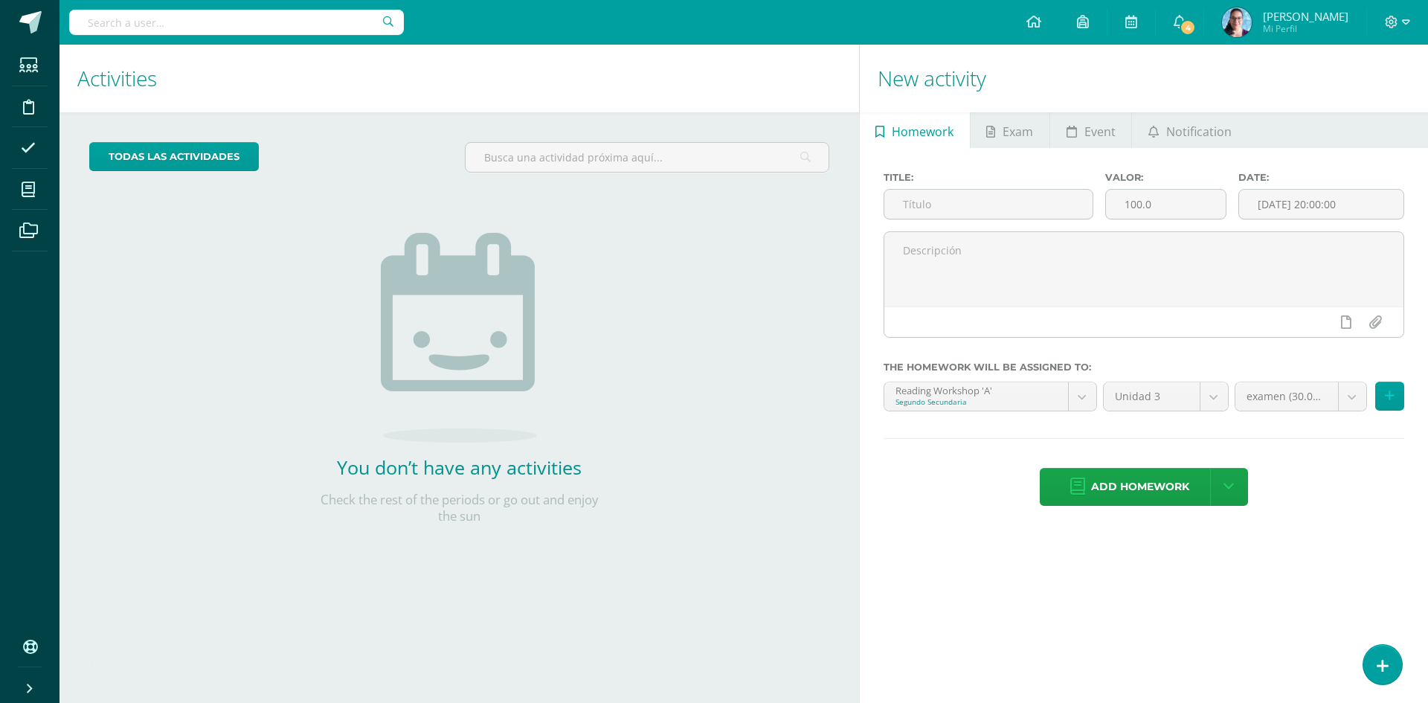
click at [1373, 89] on h1 "New activity" at bounding box center [1143, 79] width 532 height 68
click at [1251, 25] on img at bounding box center [1237, 22] width 30 height 30
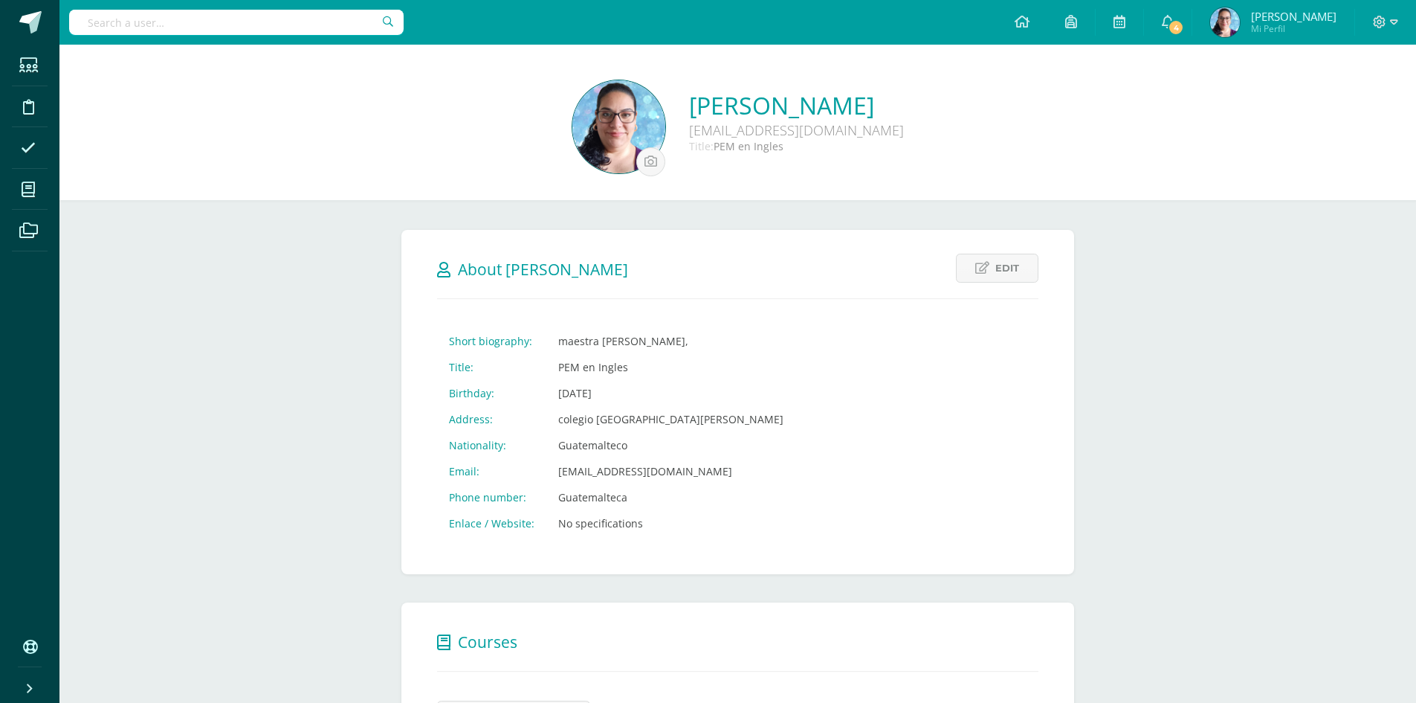
click at [1309, 23] on span "Mi Perfil" at bounding box center [1294, 28] width 86 height 13
click at [1240, 27] on img at bounding box center [1226, 22] width 30 height 30
click at [1378, 24] on icon at bounding box center [1379, 22] width 13 height 13
click at [1312, 100] on link "Logout" at bounding box center [1341, 102] width 116 height 22
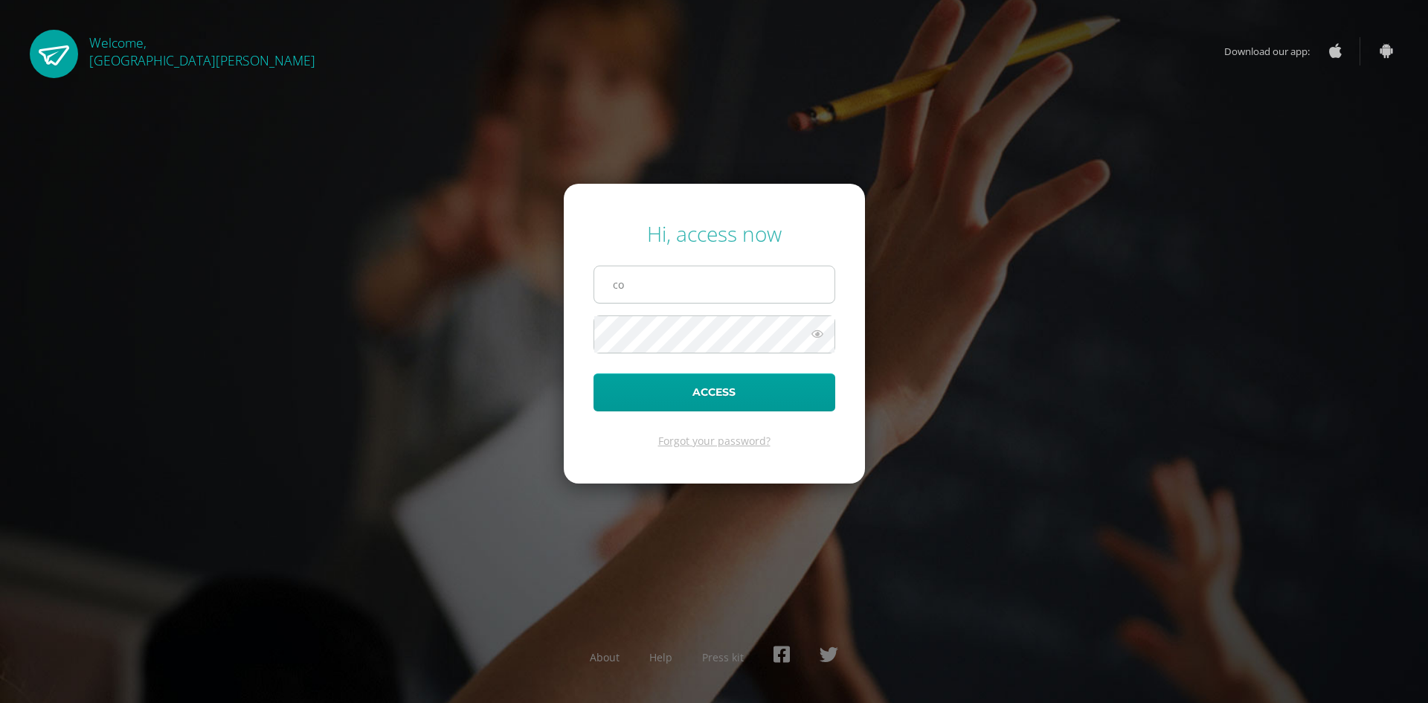
type input "c"
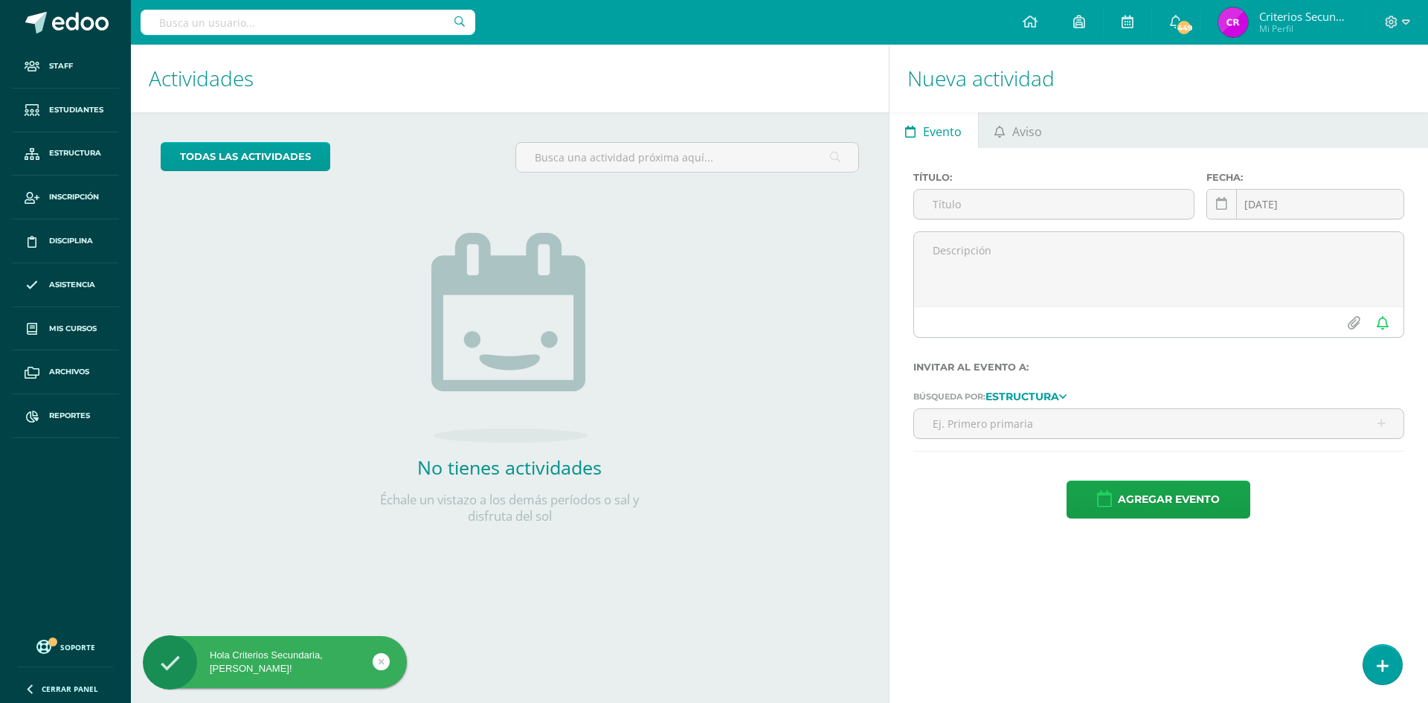
click at [286, 24] on input "text" at bounding box center [308, 22] width 335 height 25
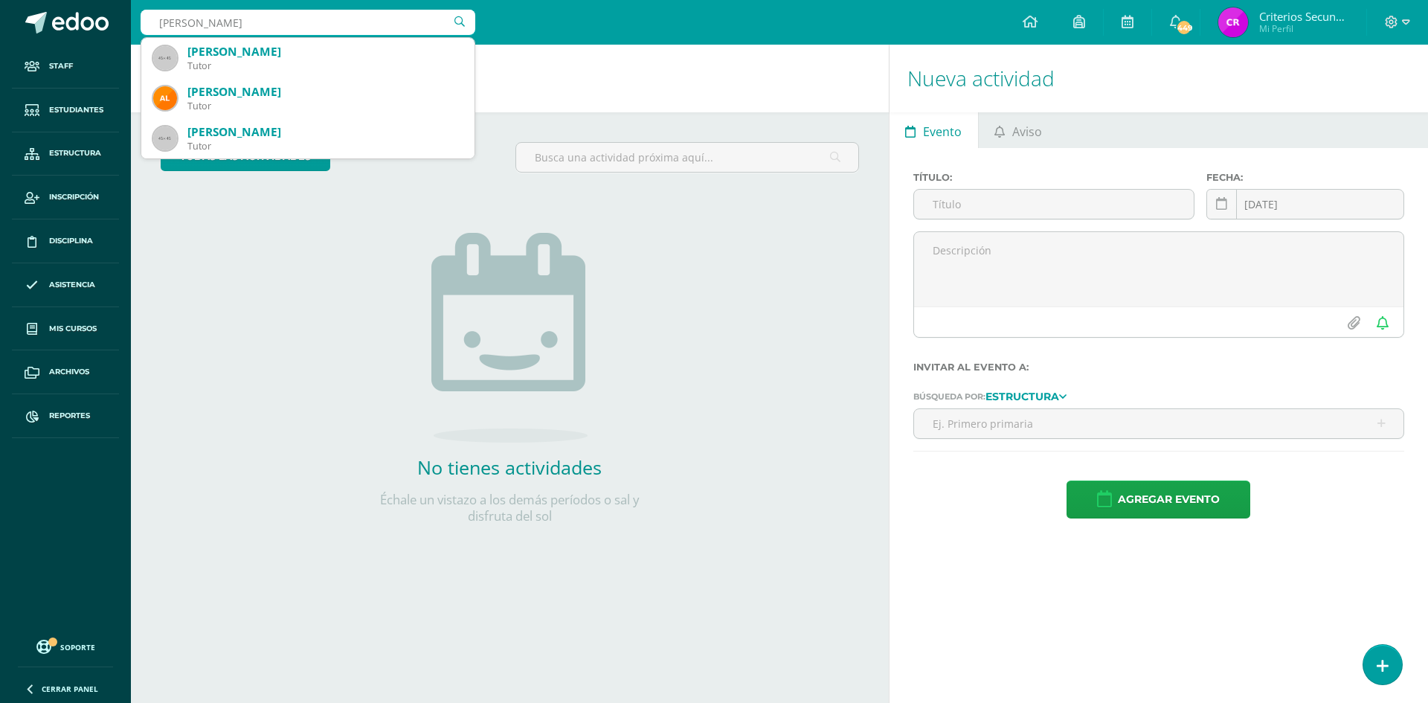
type input "karin boes"
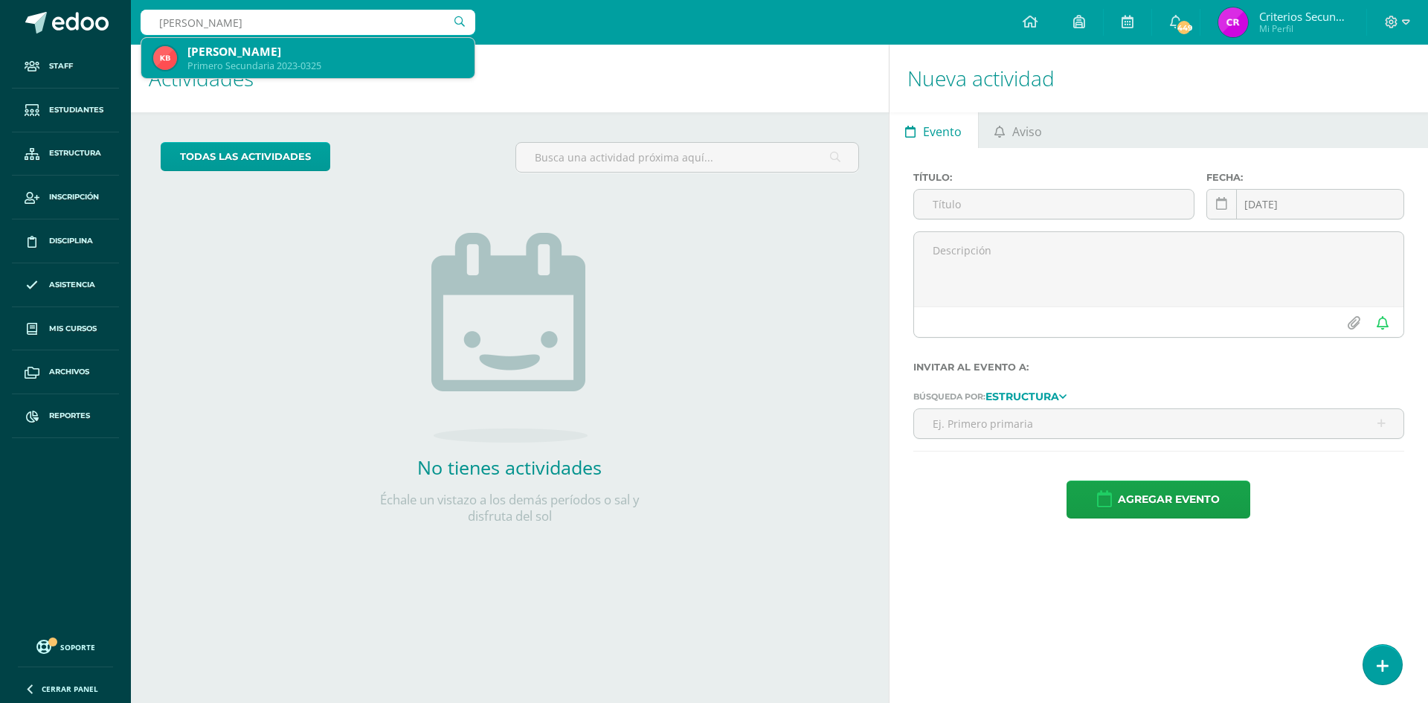
click at [274, 45] on div "Karin Adriana Boesche Bonilla" at bounding box center [324, 52] width 275 height 16
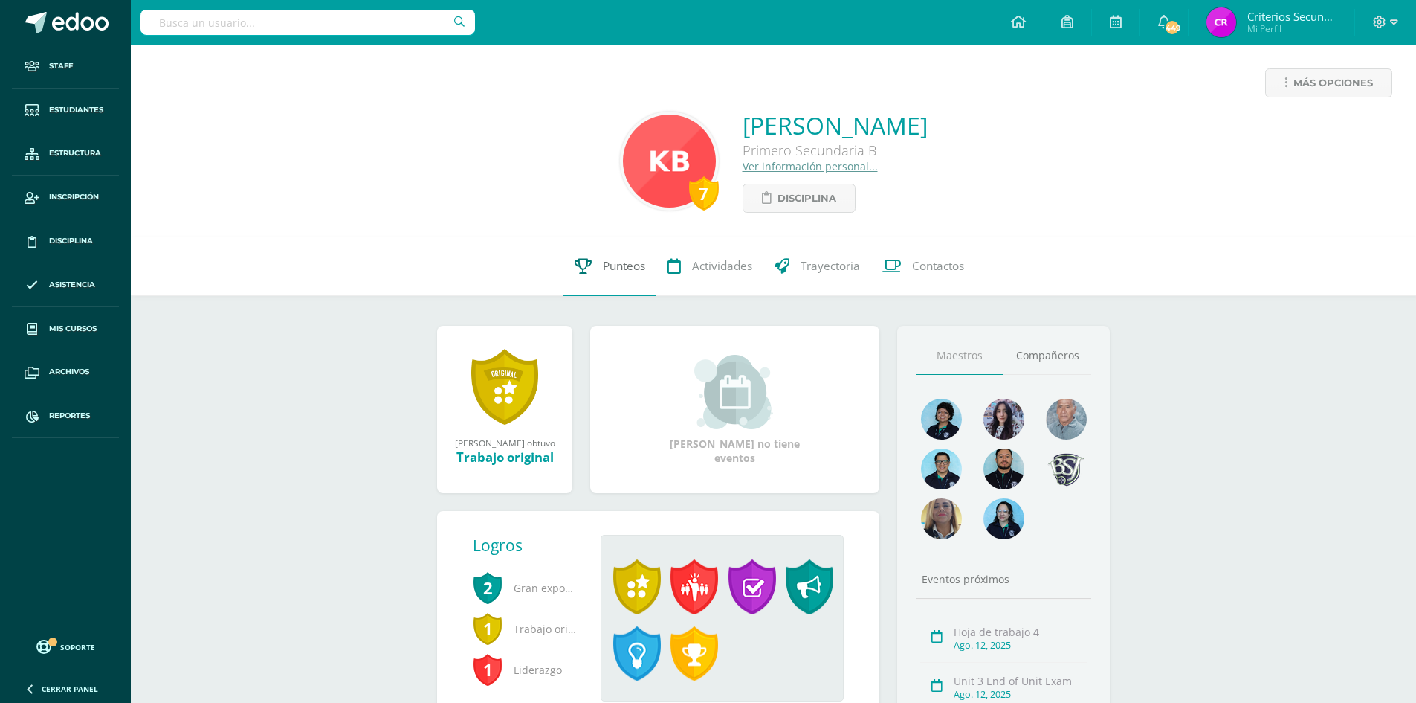
click at [618, 265] on span "Punteos" at bounding box center [624, 266] width 42 height 16
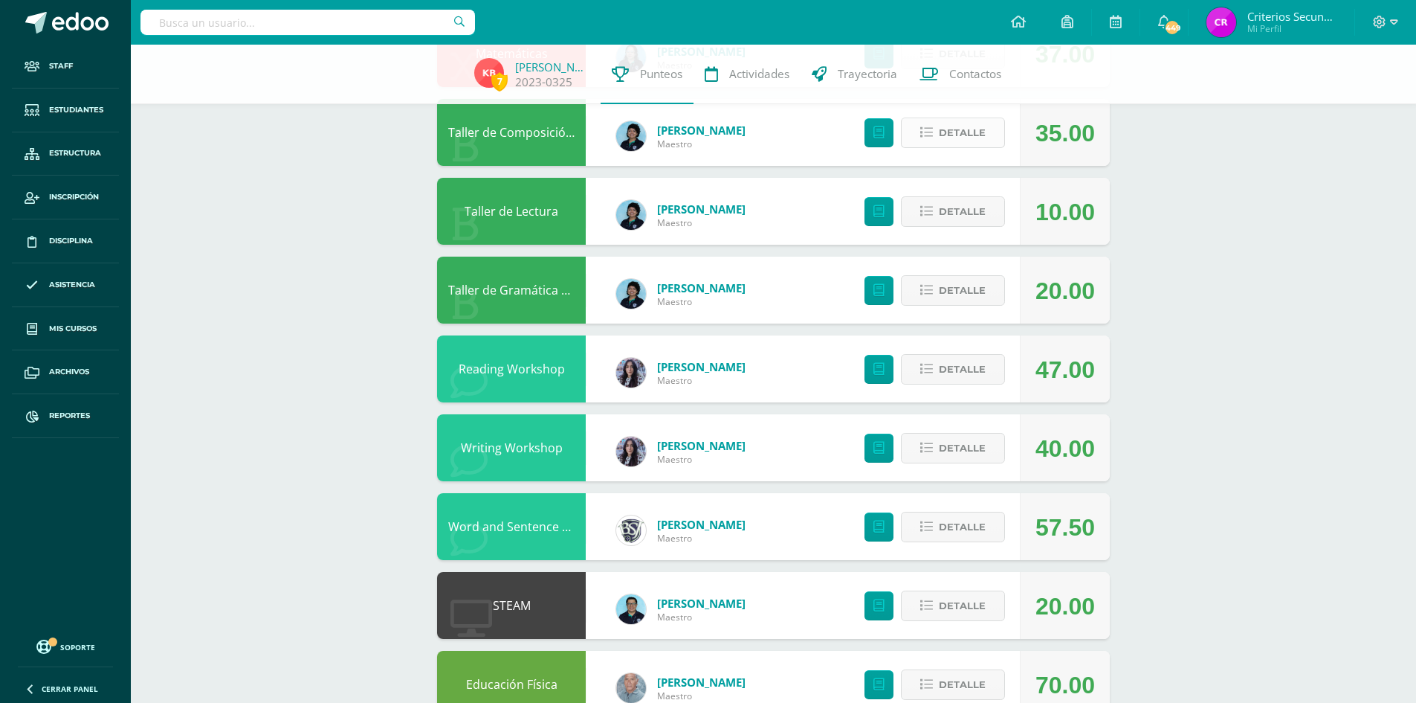
scroll to position [372, 0]
click at [956, 370] on span "Detalle" at bounding box center [962, 369] width 47 height 28
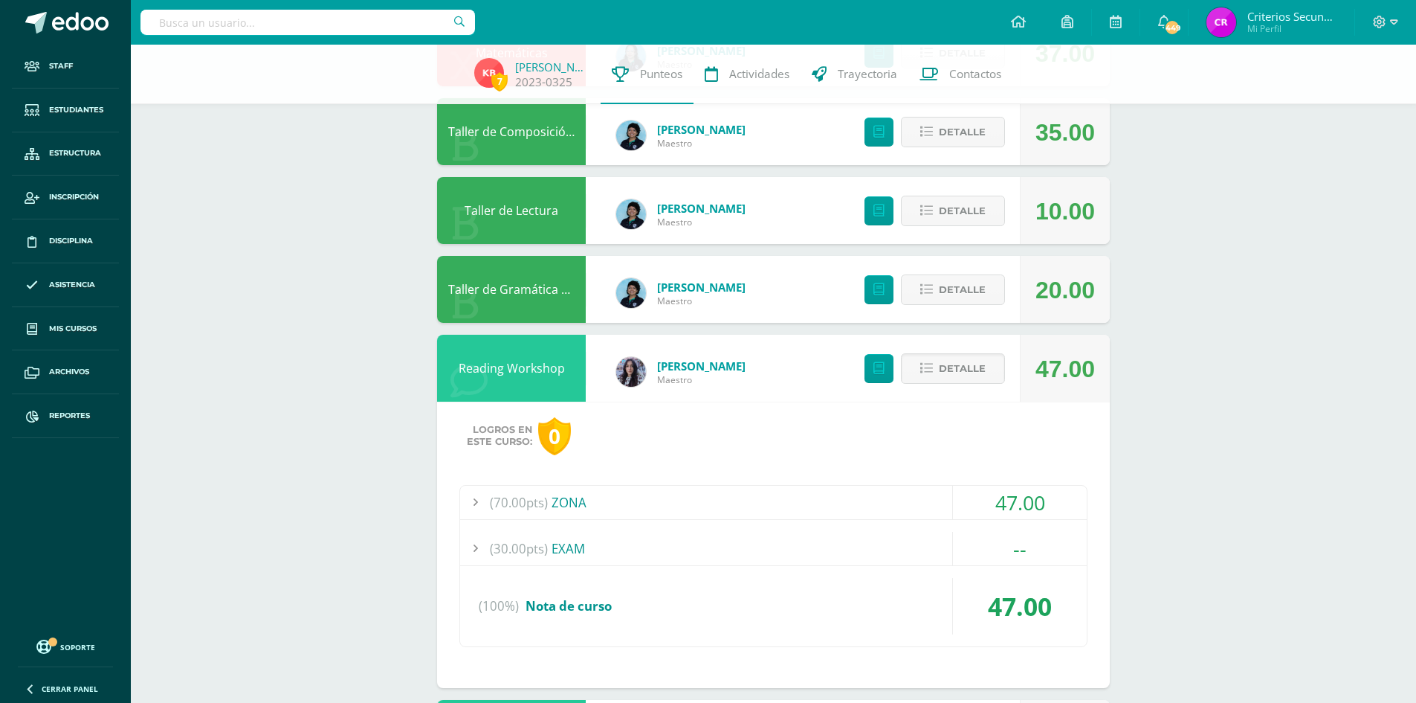
click at [573, 505] on div "(70.00pts) ZONA" at bounding box center [773, 502] width 627 height 33
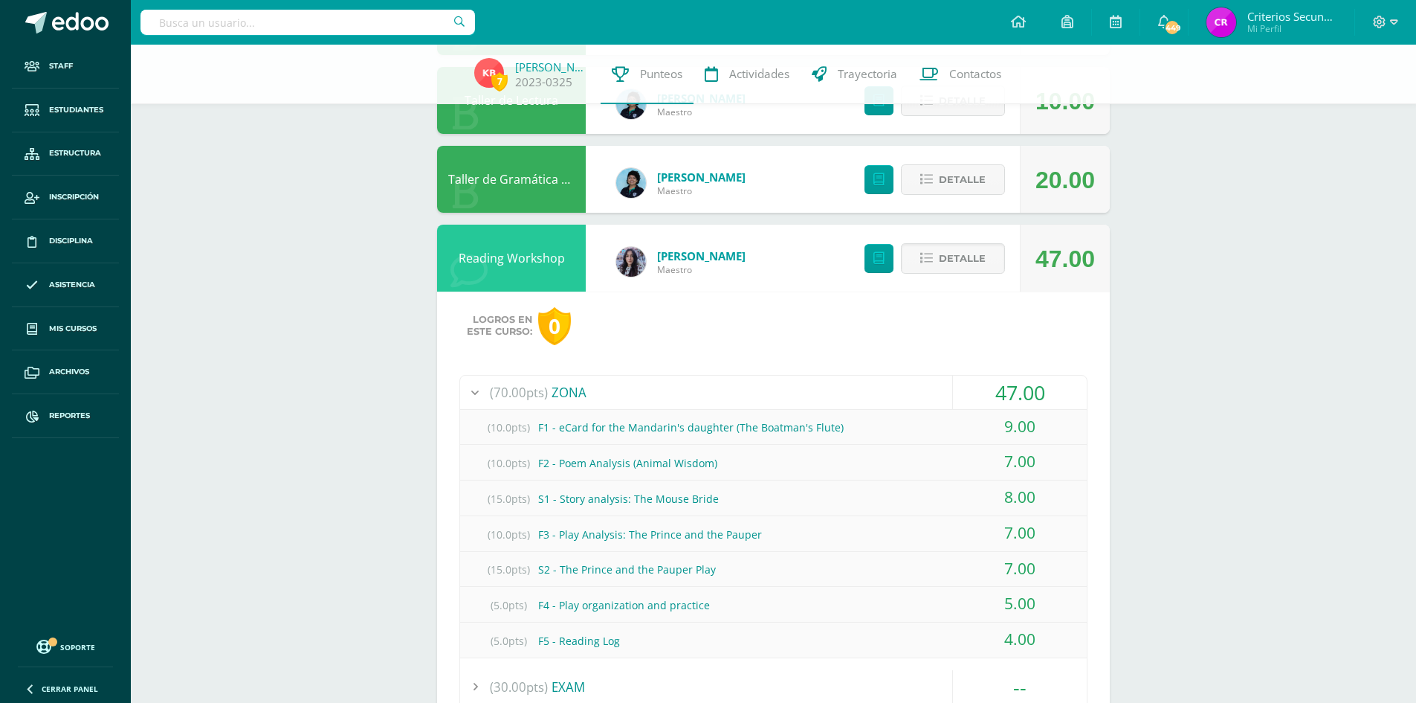
scroll to position [520, 0]
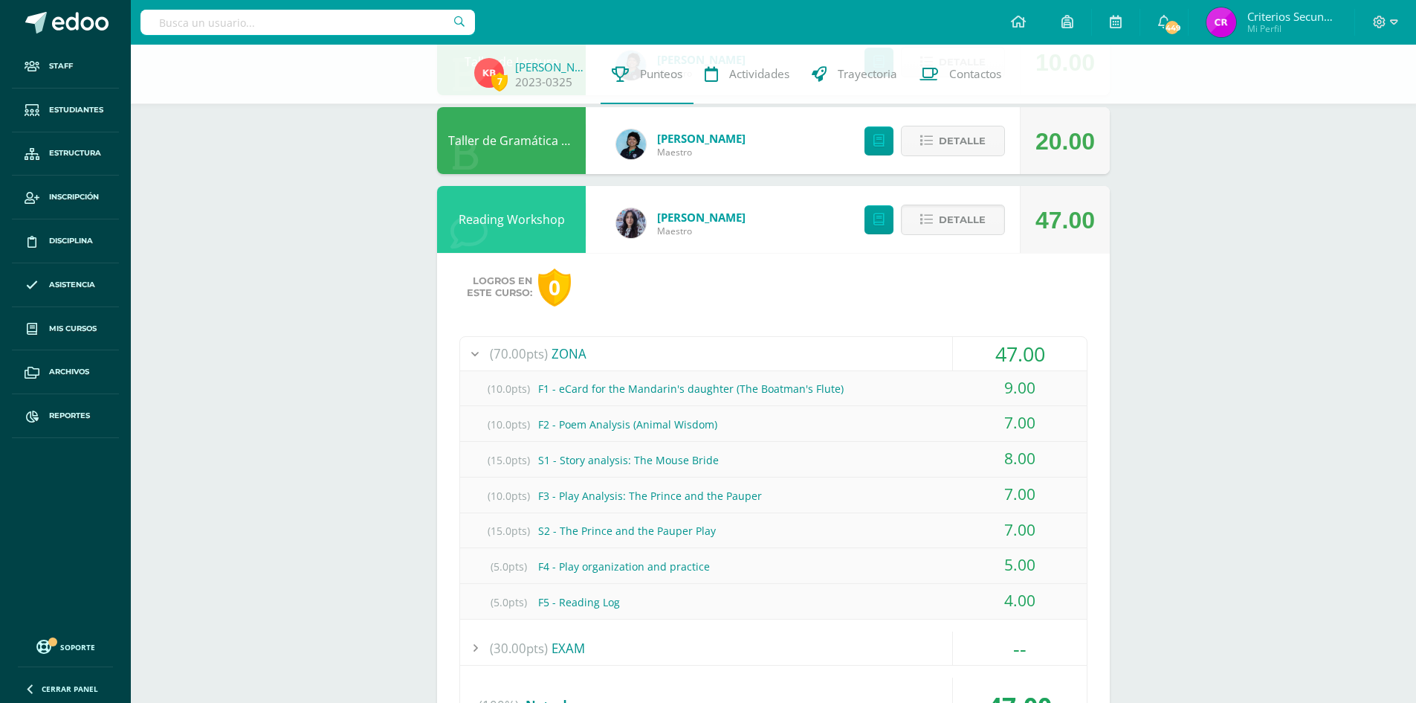
click at [576, 350] on div "(70.00pts) ZONA" at bounding box center [773, 353] width 627 height 33
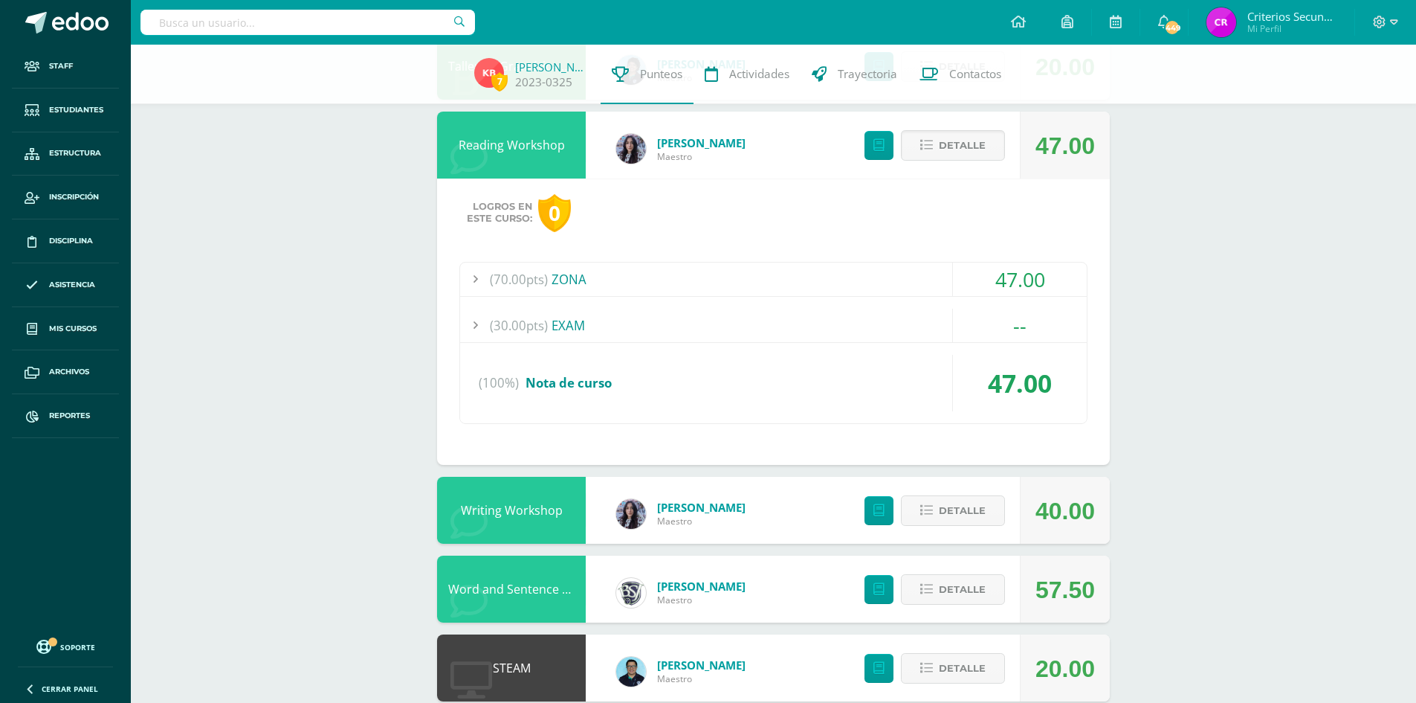
scroll to position [669, 0]
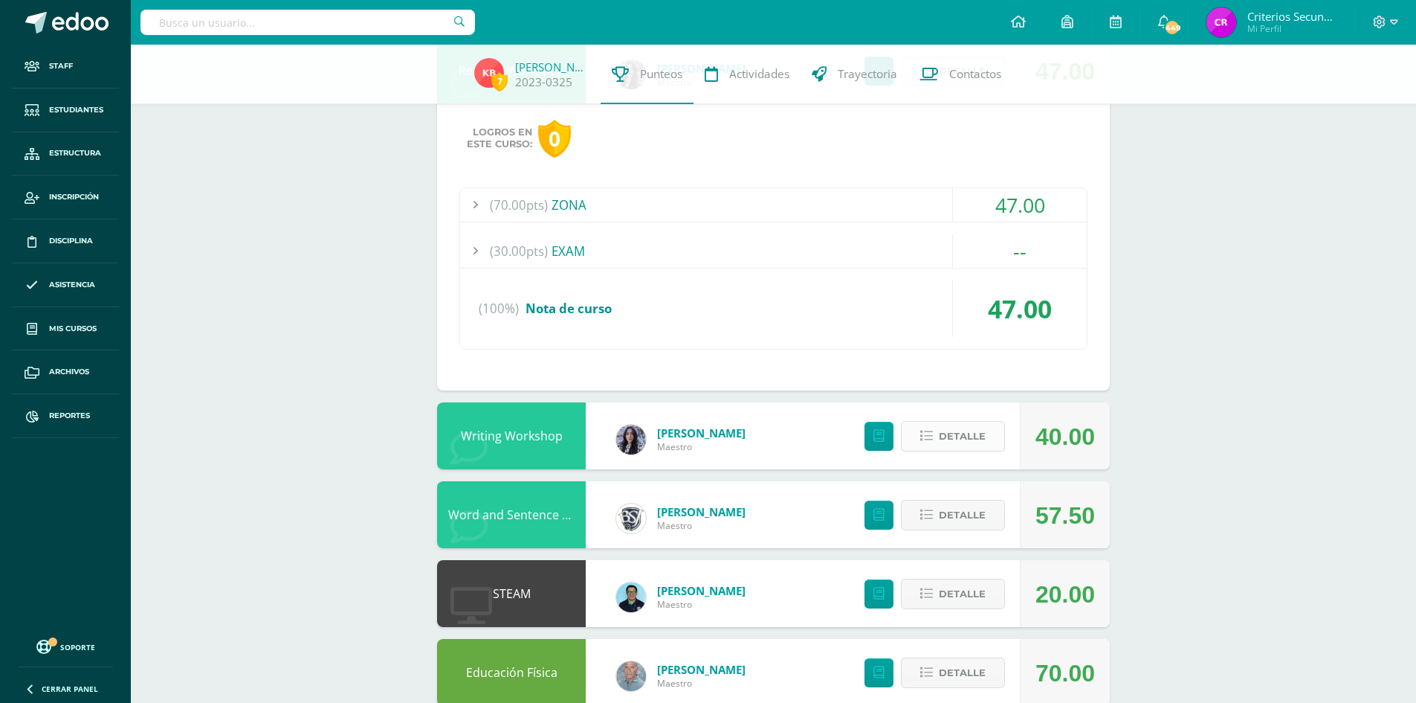
click at [976, 444] on span "Detalle" at bounding box center [962, 436] width 47 height 28
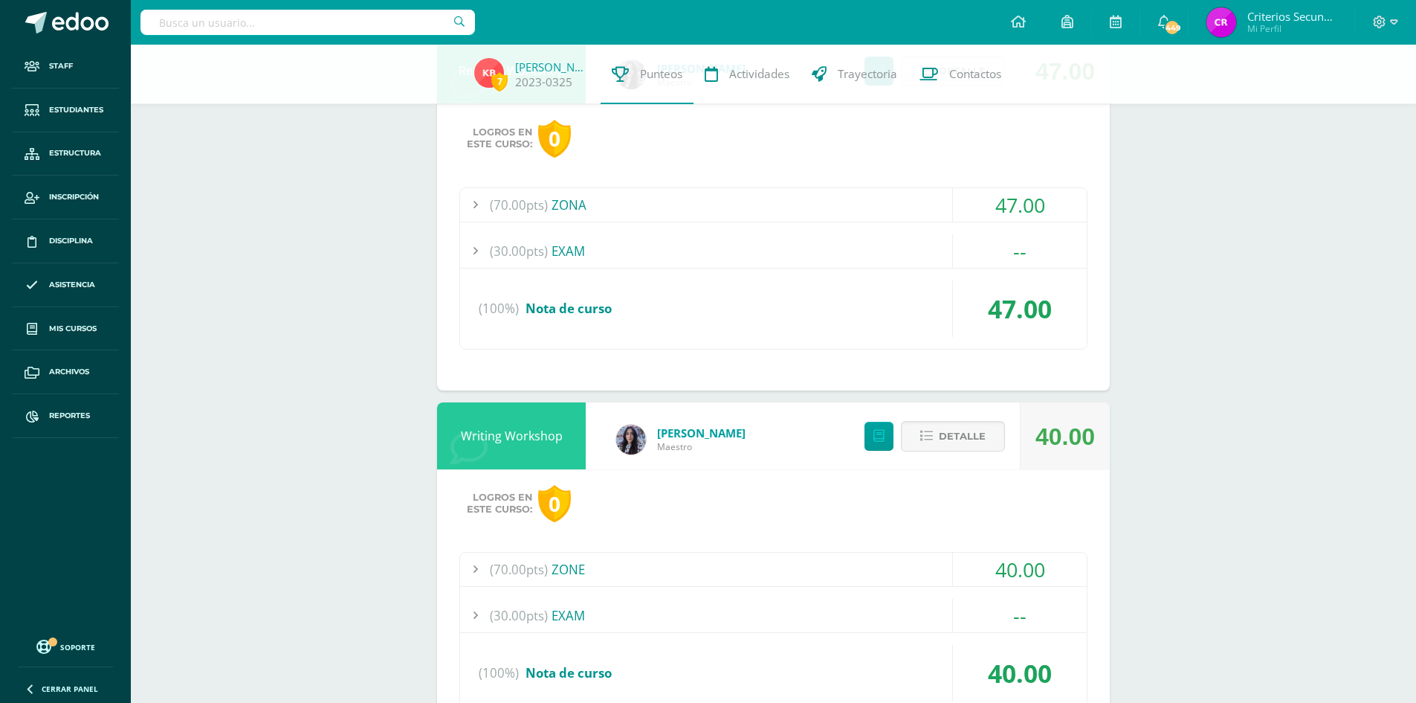
click at [569, 565] on div "(70.00pts) ZONE" at bounding box center [773, 568] width 627 height 33
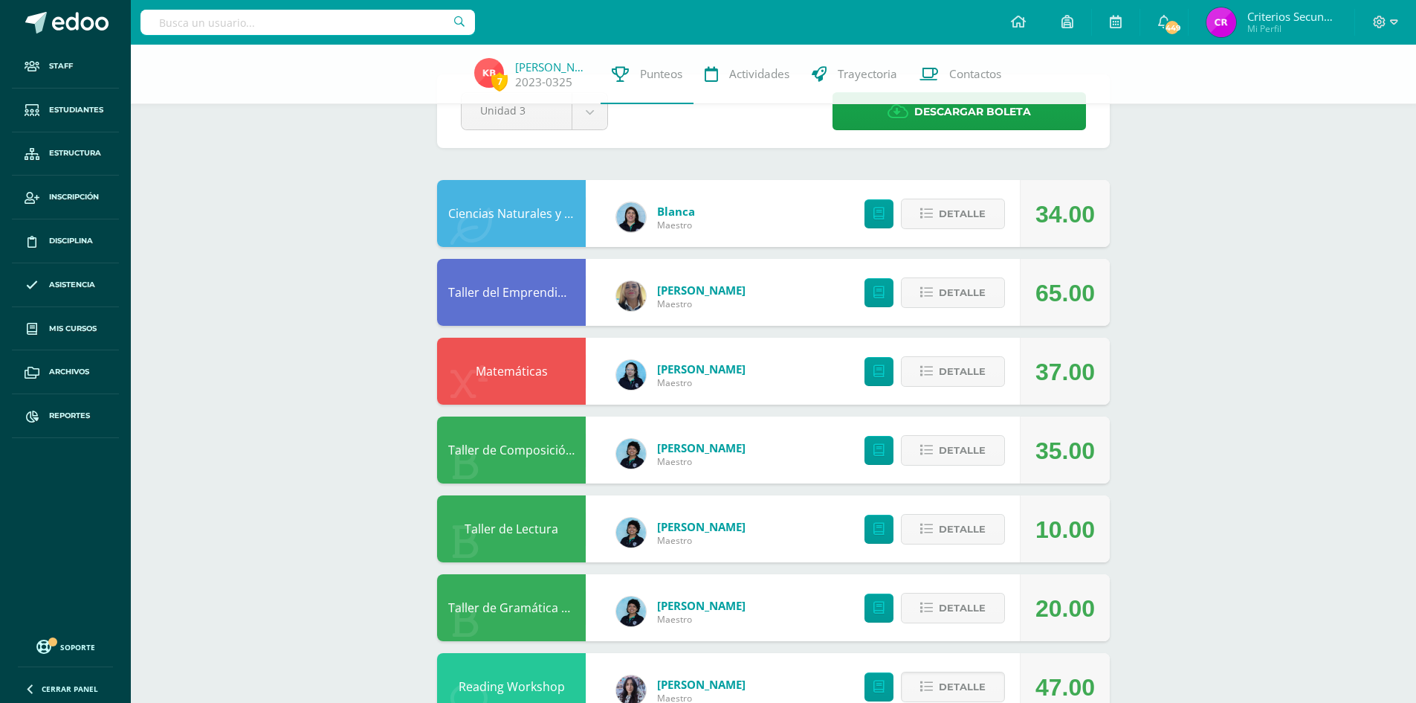
scroll to position [0, 0]
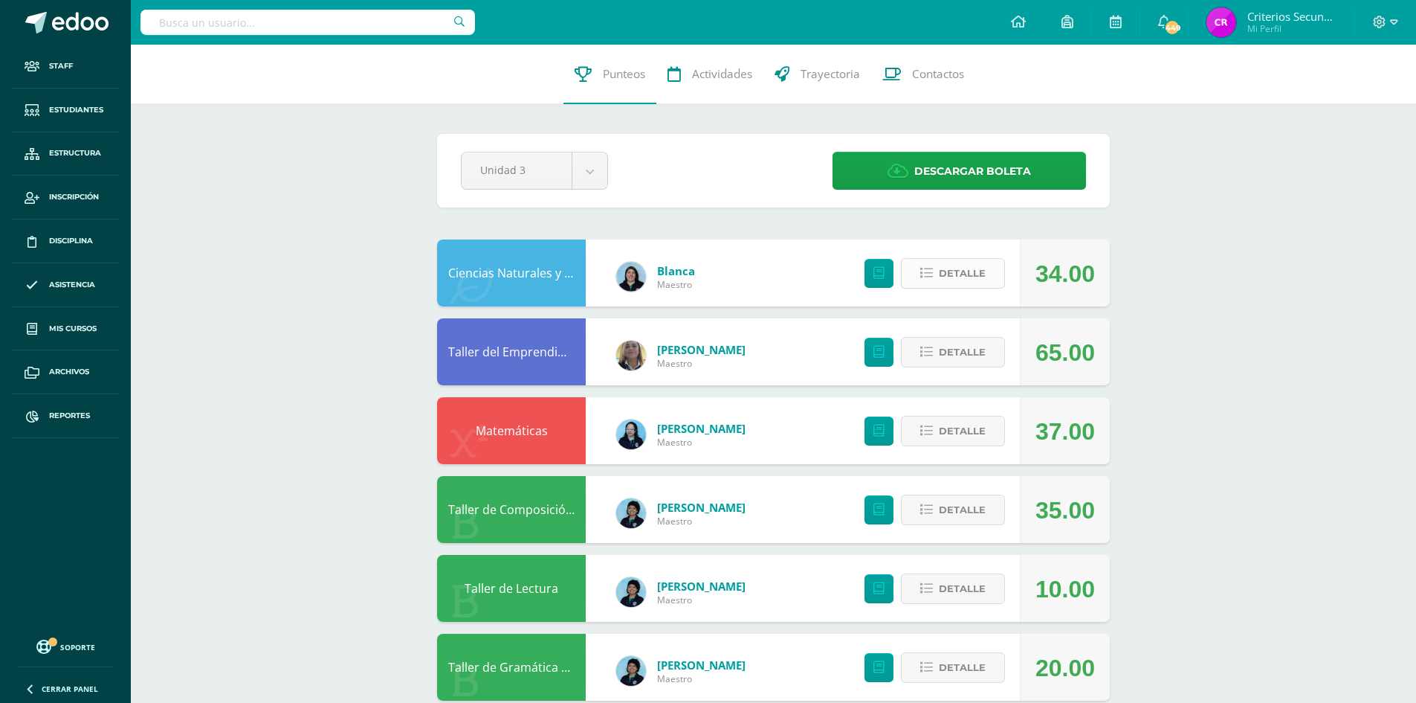
click at [938, 270] on button "Detalle" at bounding box center [953, 273] width 104 height 30
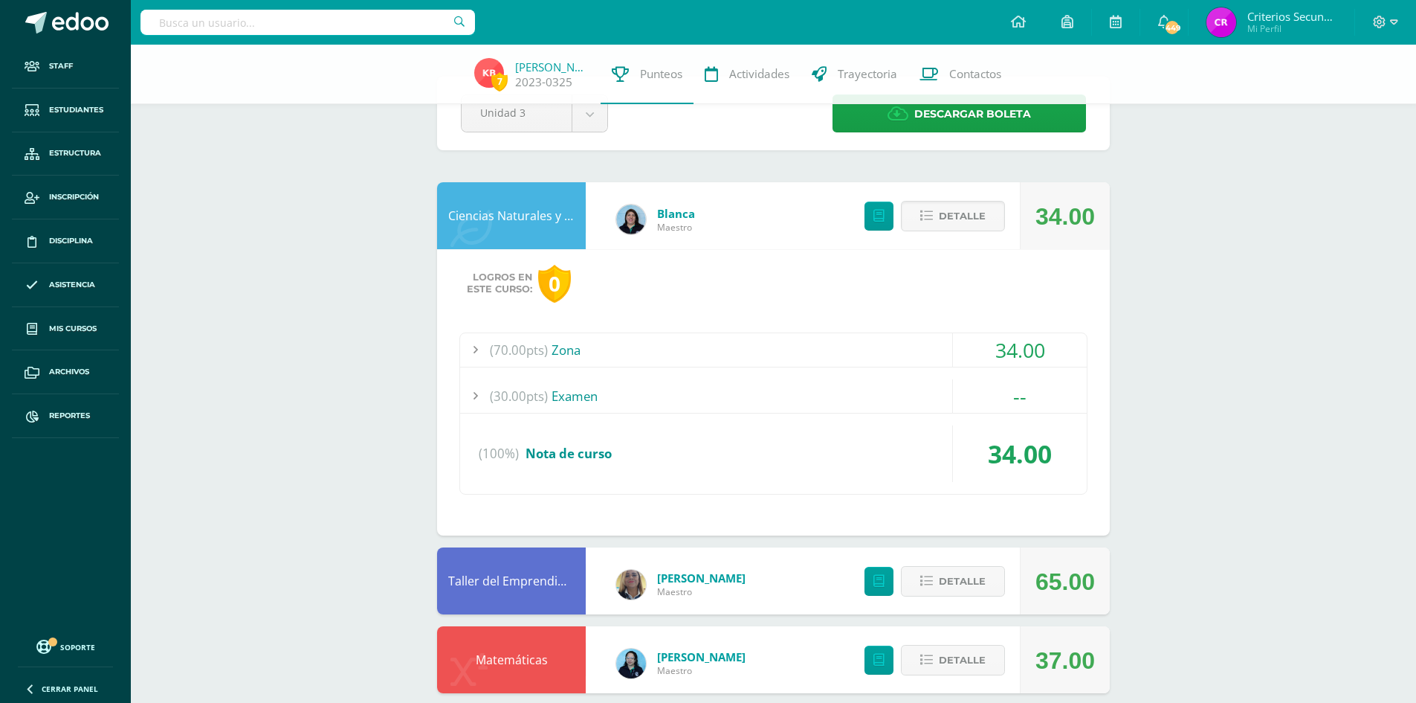
scroll to position [149, 0]
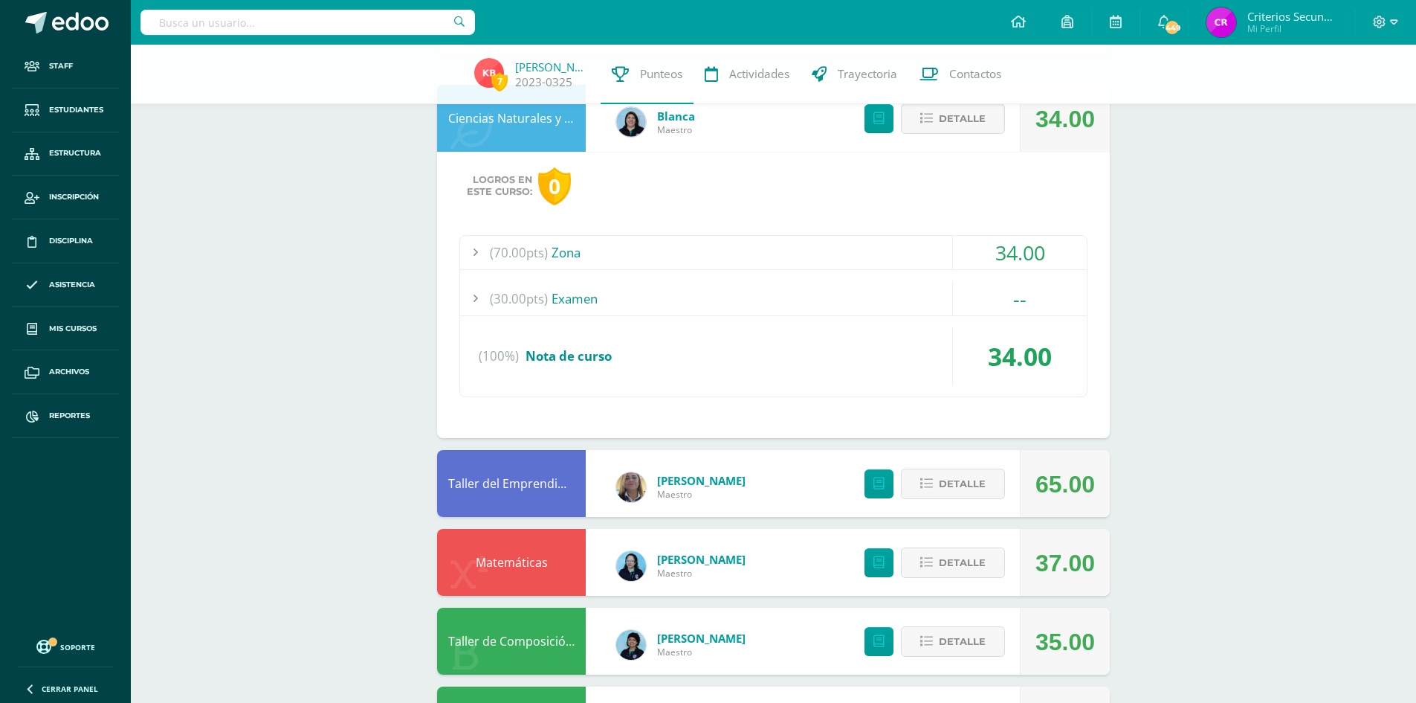
click at [571, 260] on div "(70.00pts) Zona" at bounding box center [773, 252] width 627 height 33
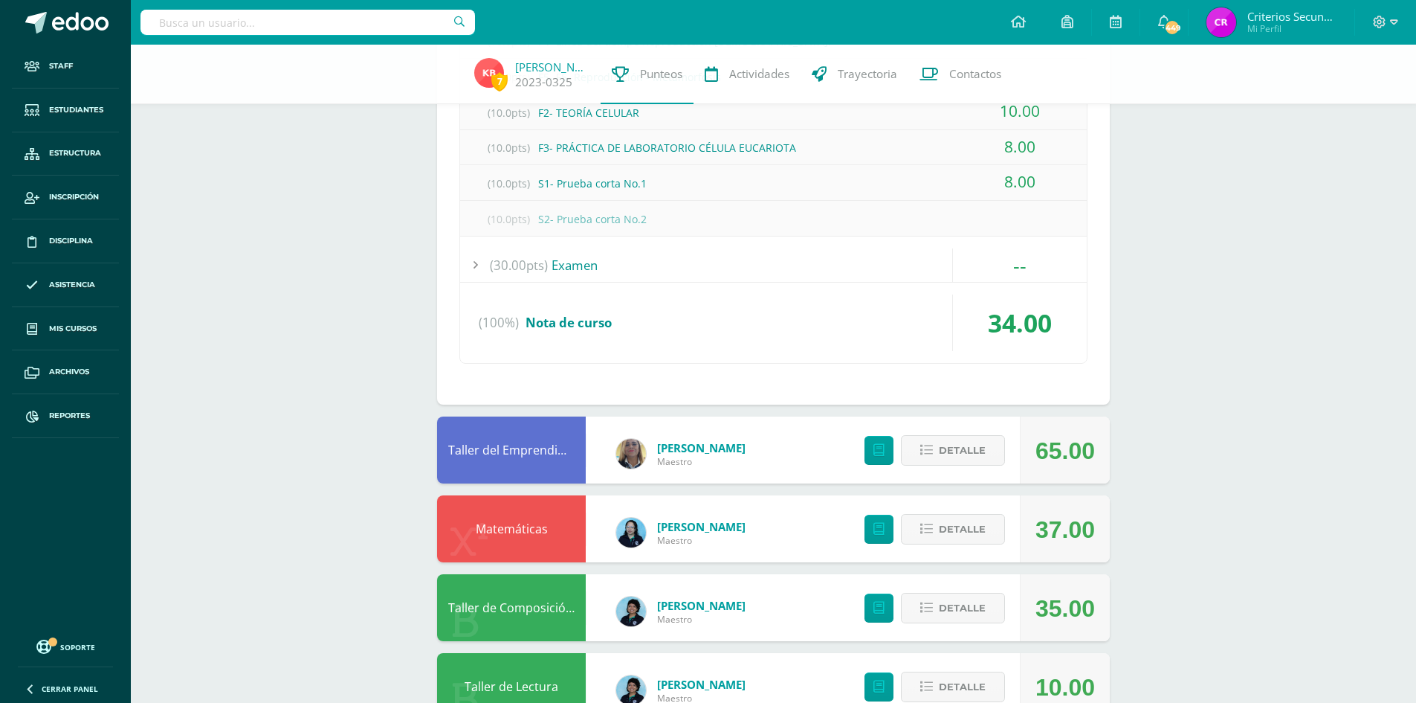
scroll to position [446, 0]
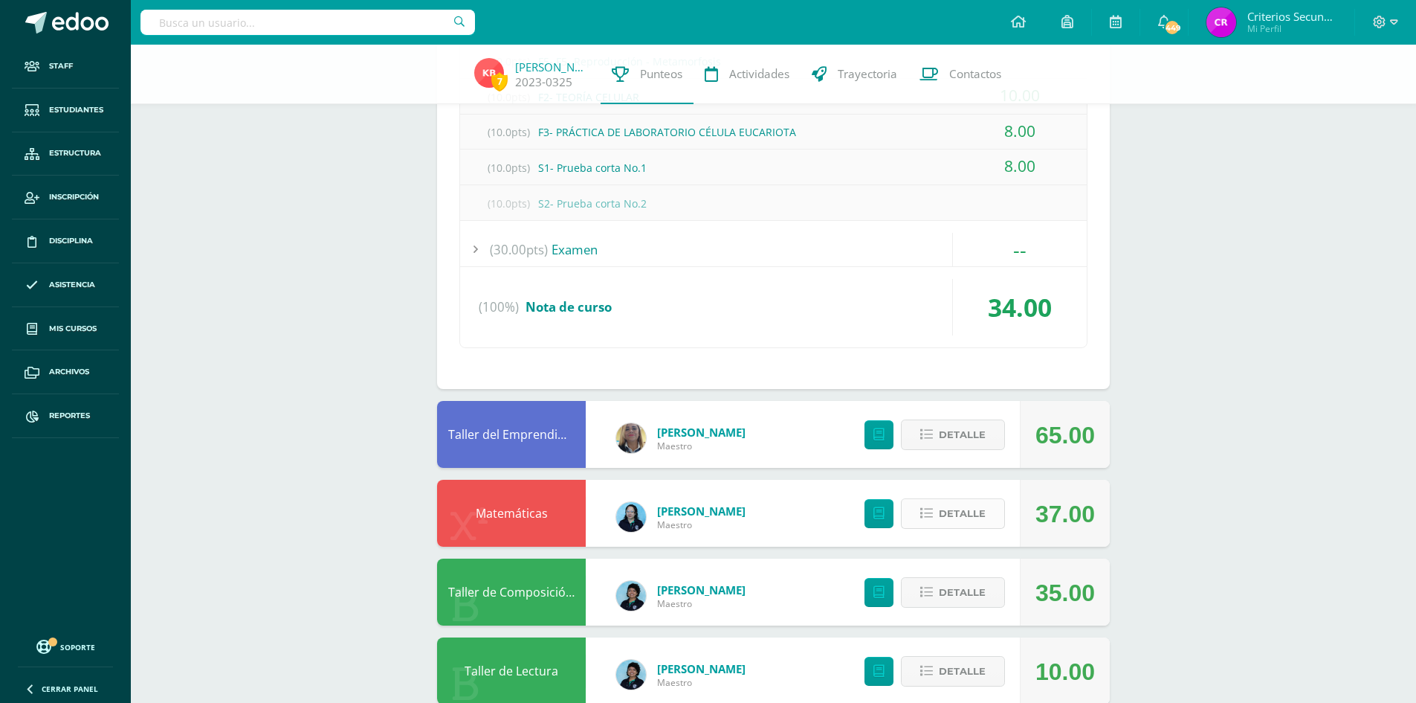
click at [945, 515] on span "Detalle" at bounding box center [962, 514] width 47 height 28
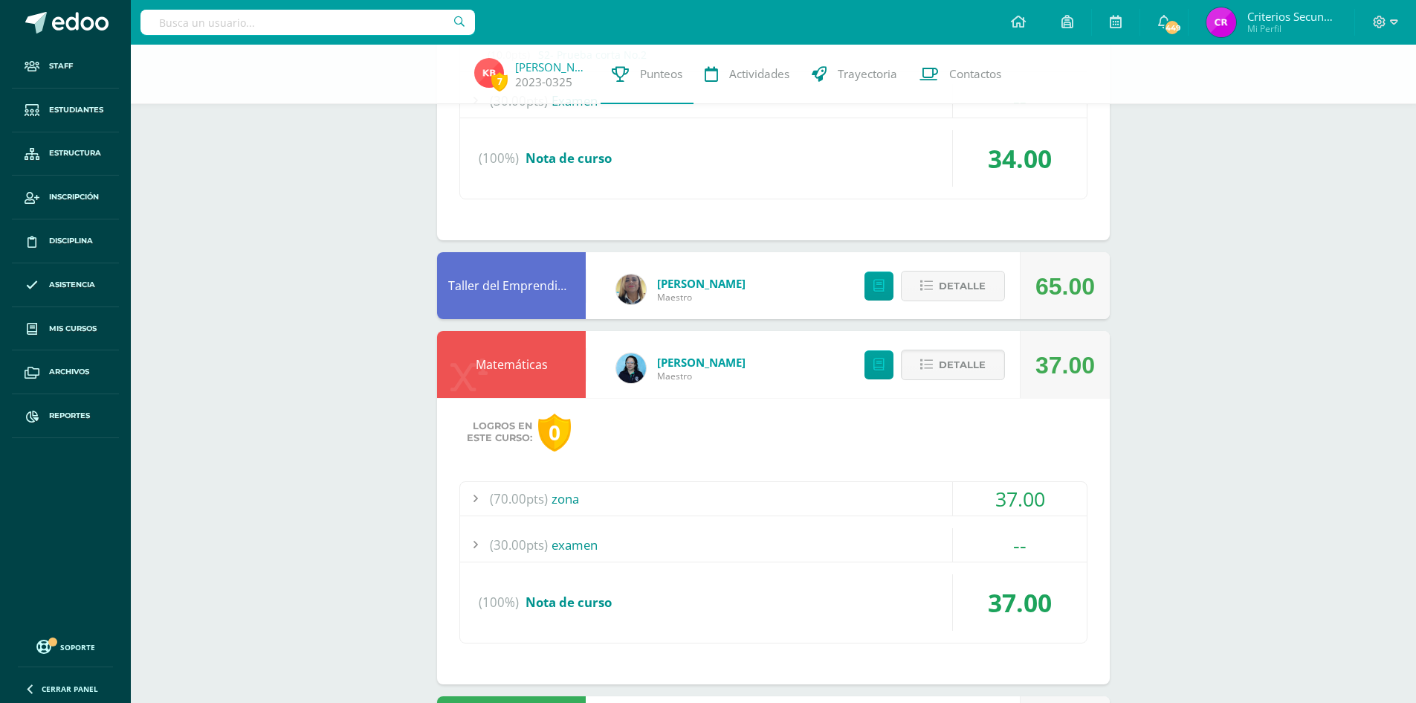
scroll to position [744, 0]
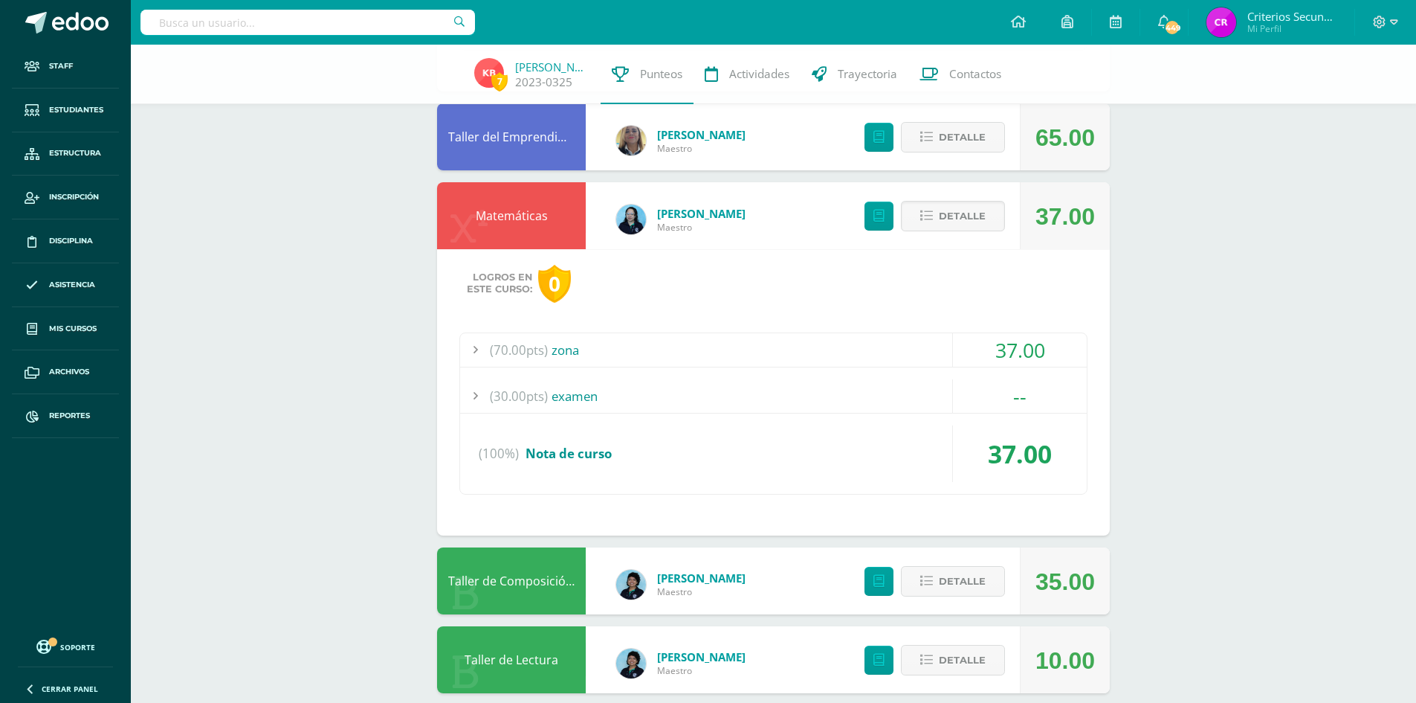
click at [574, 355] on div "(70.00pts) zona" at bounding box center [773, 349] width 627 height 33
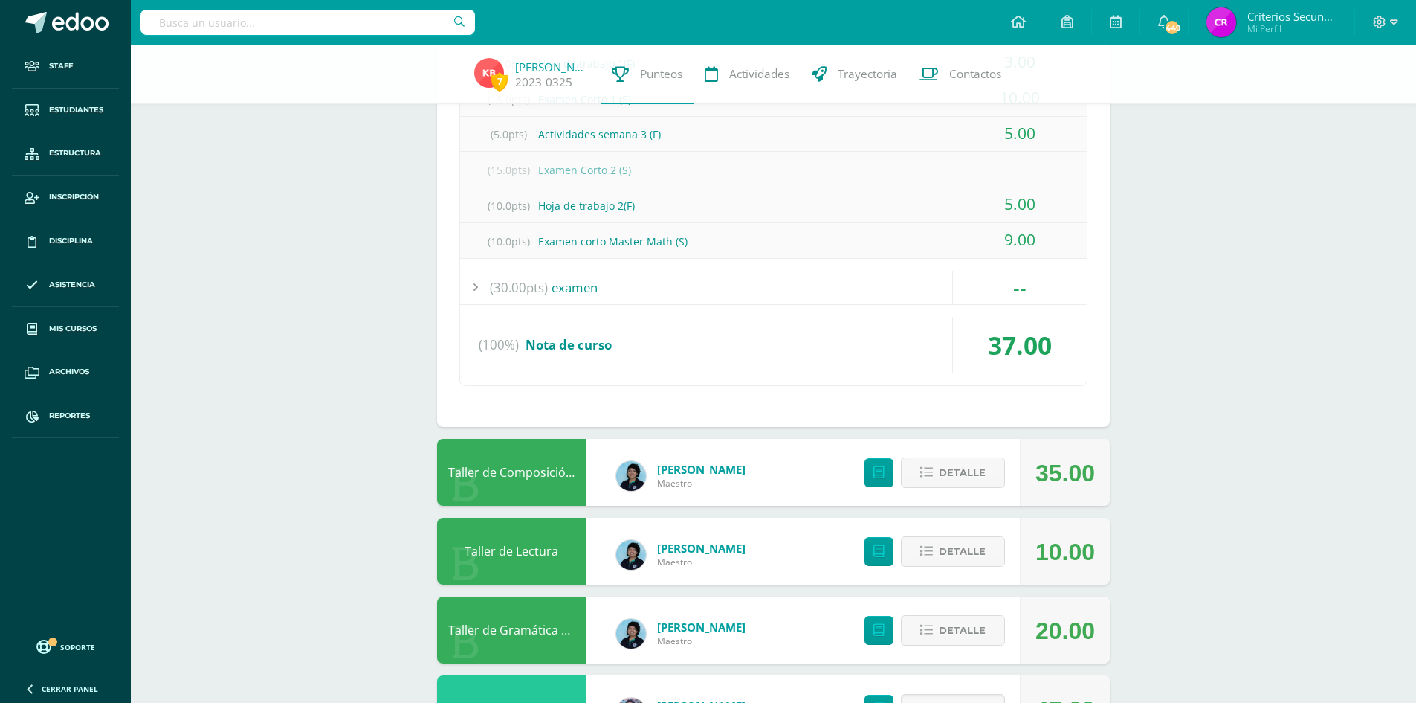
scroll to position [941, 0]
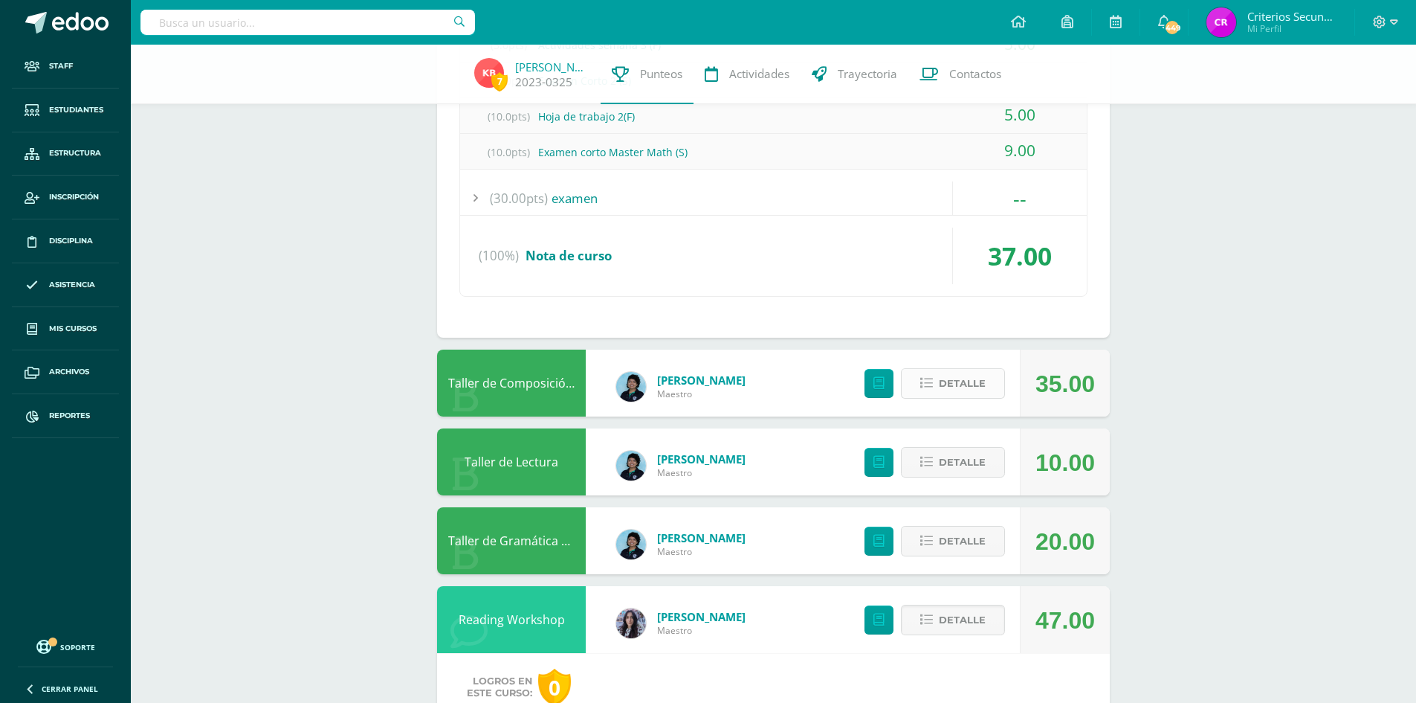
click at [976, 379] on span "Detalle" at bounding box center [962, 384] width 47 height 28
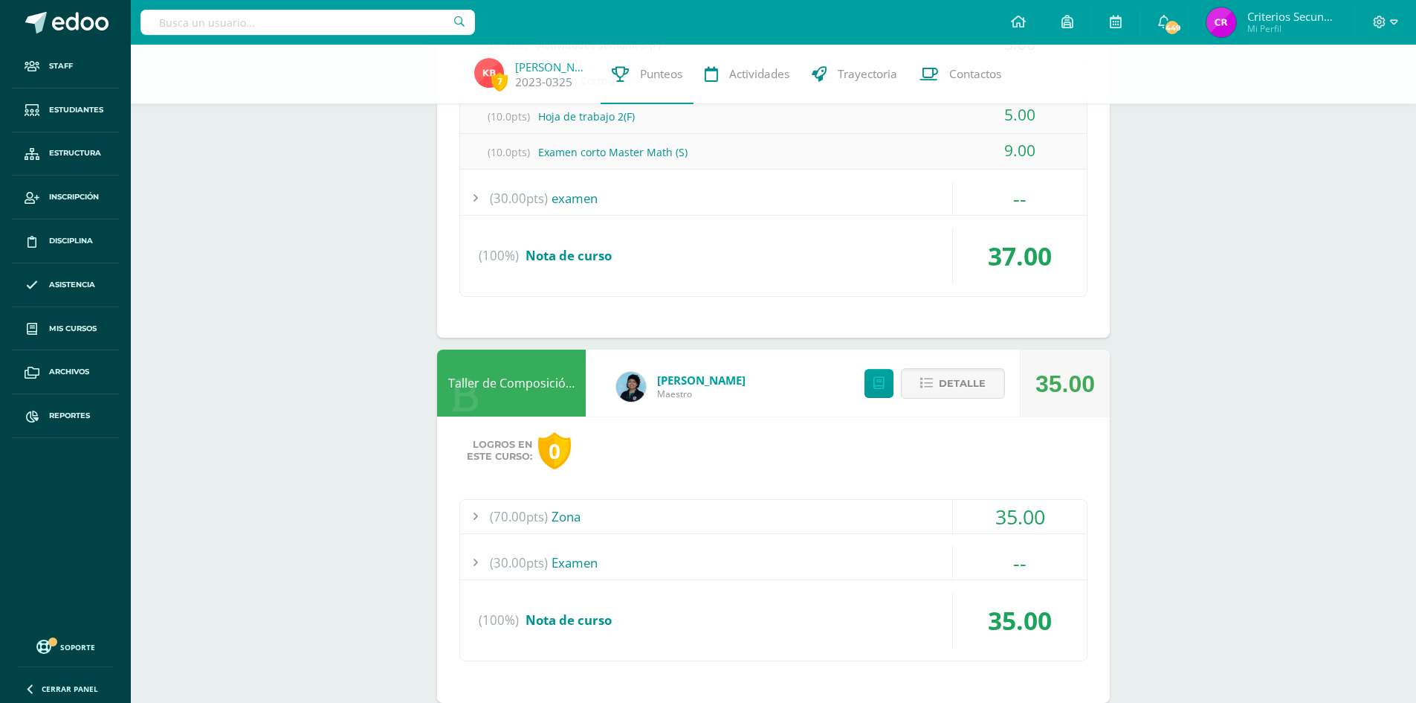
click at [572, 512] on div "(70.00pts) Zona" at bounding box center [773, 516] width 627 height 33
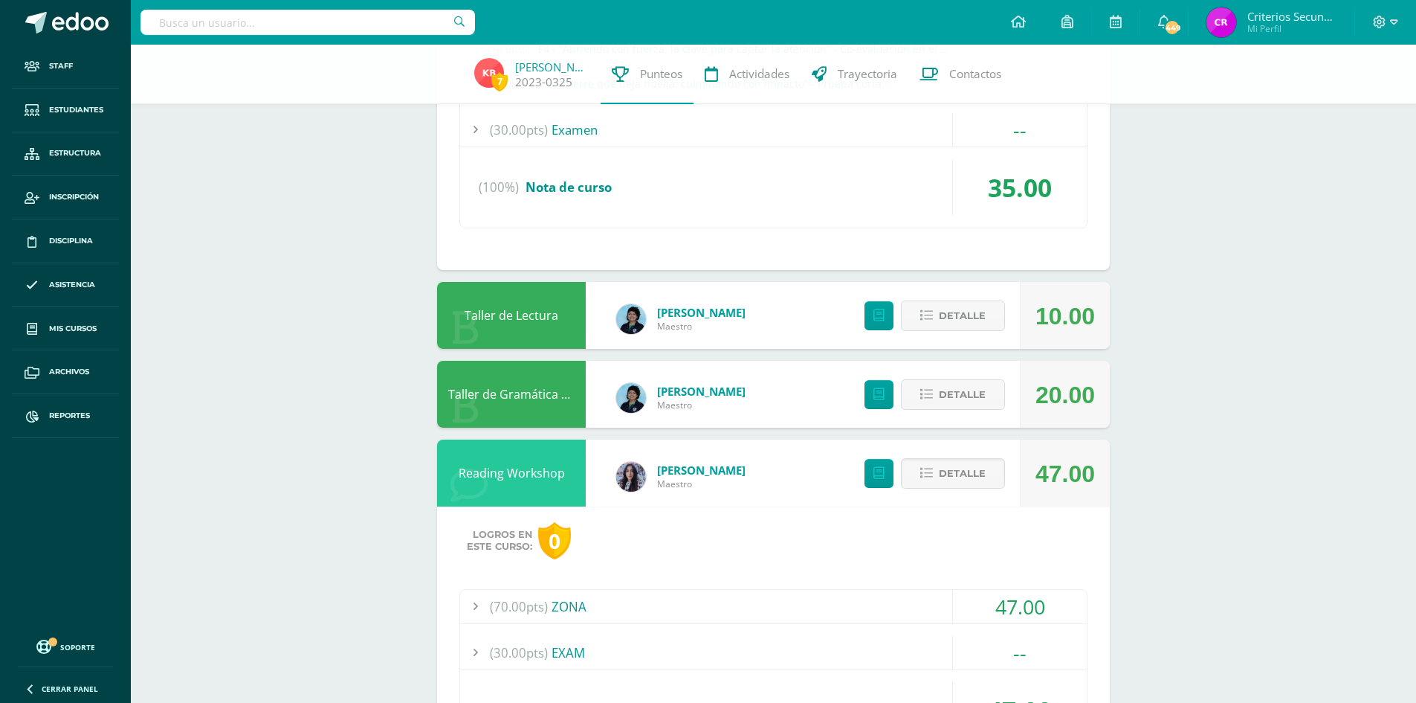
scroll to position [1384, 0]
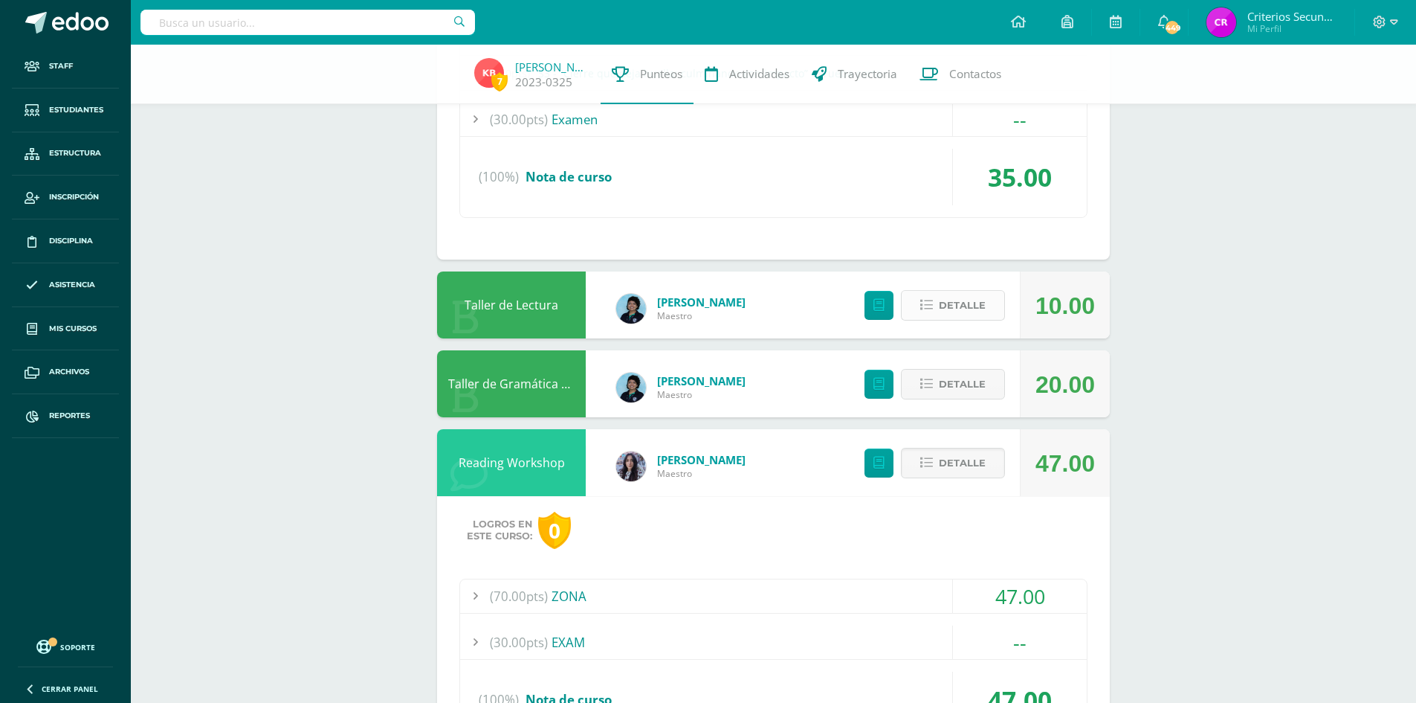
click at [980, 310] on span "Detalle" at bounding box center [962, 305] width 47 height 28
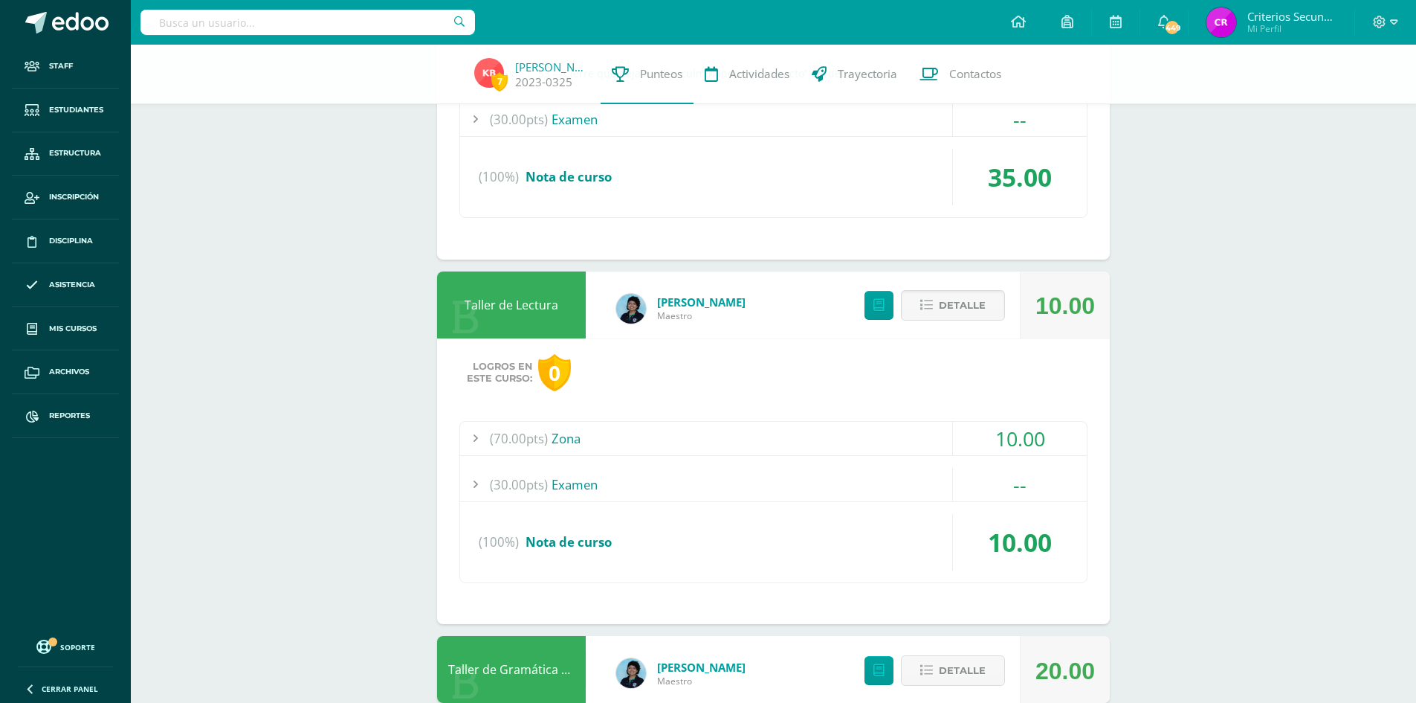
click at [578, 437] on div "(70.00pts) Zona" at bounding box center [773, 438] width 627 height 33
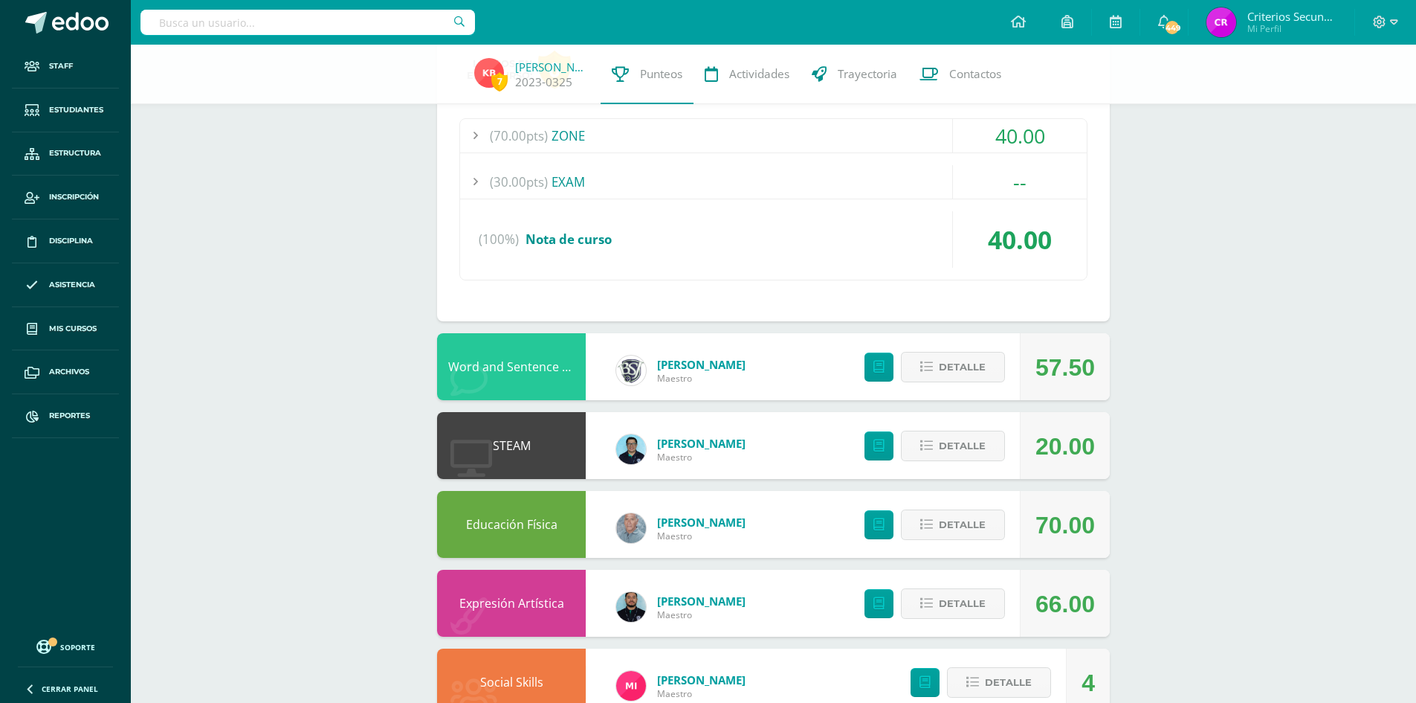
scroll to position [2500, 0]
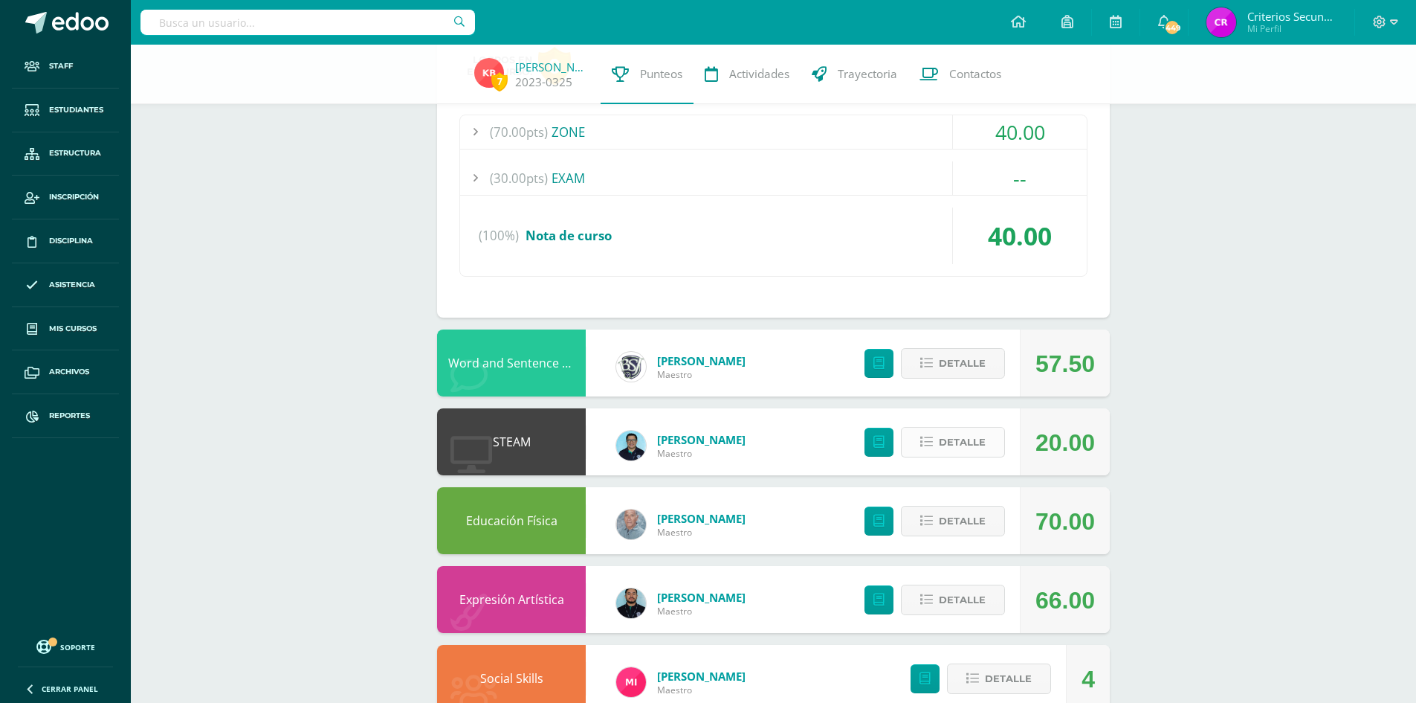
click at [976, 448] on span "Detalle" at bounding box center [962, 442] width 47 height 28
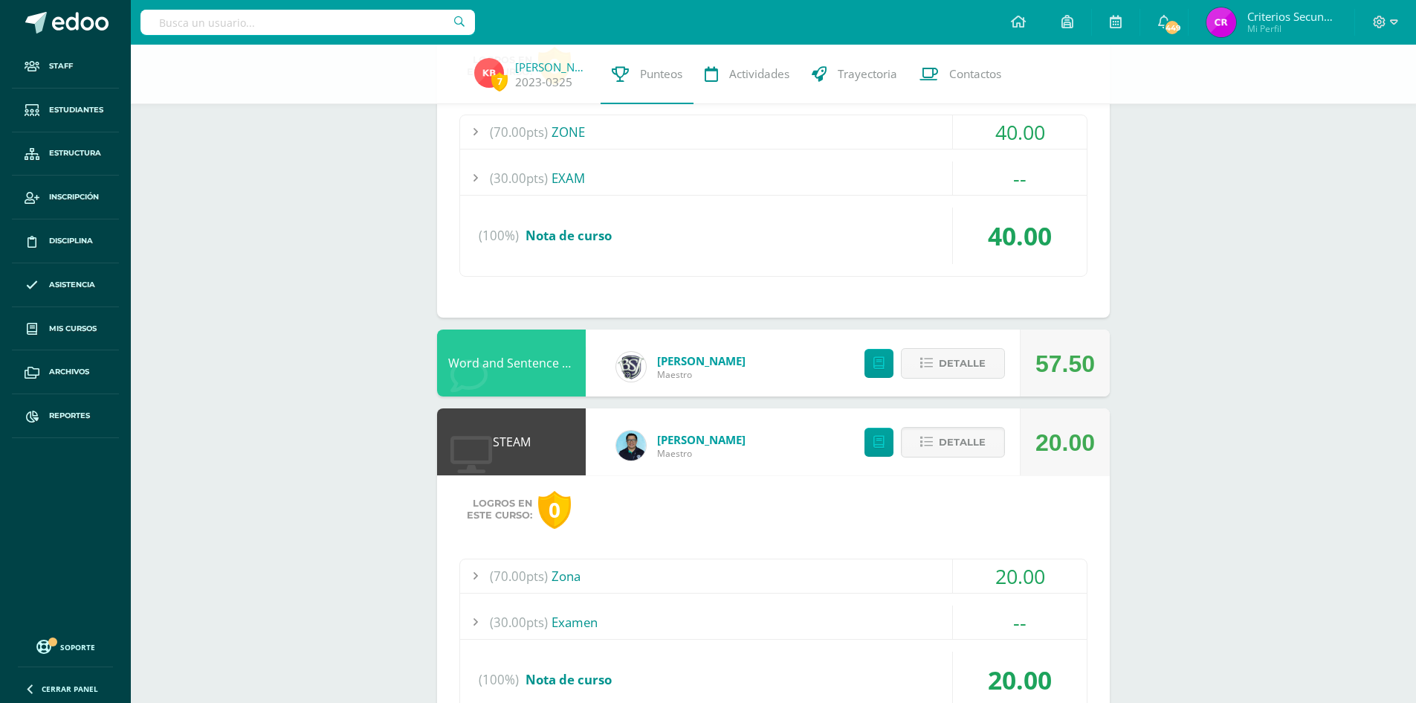
click at [570, 567] on div "(70.00pts) Zona" at bounding box center [773, 575] width 627 height 33
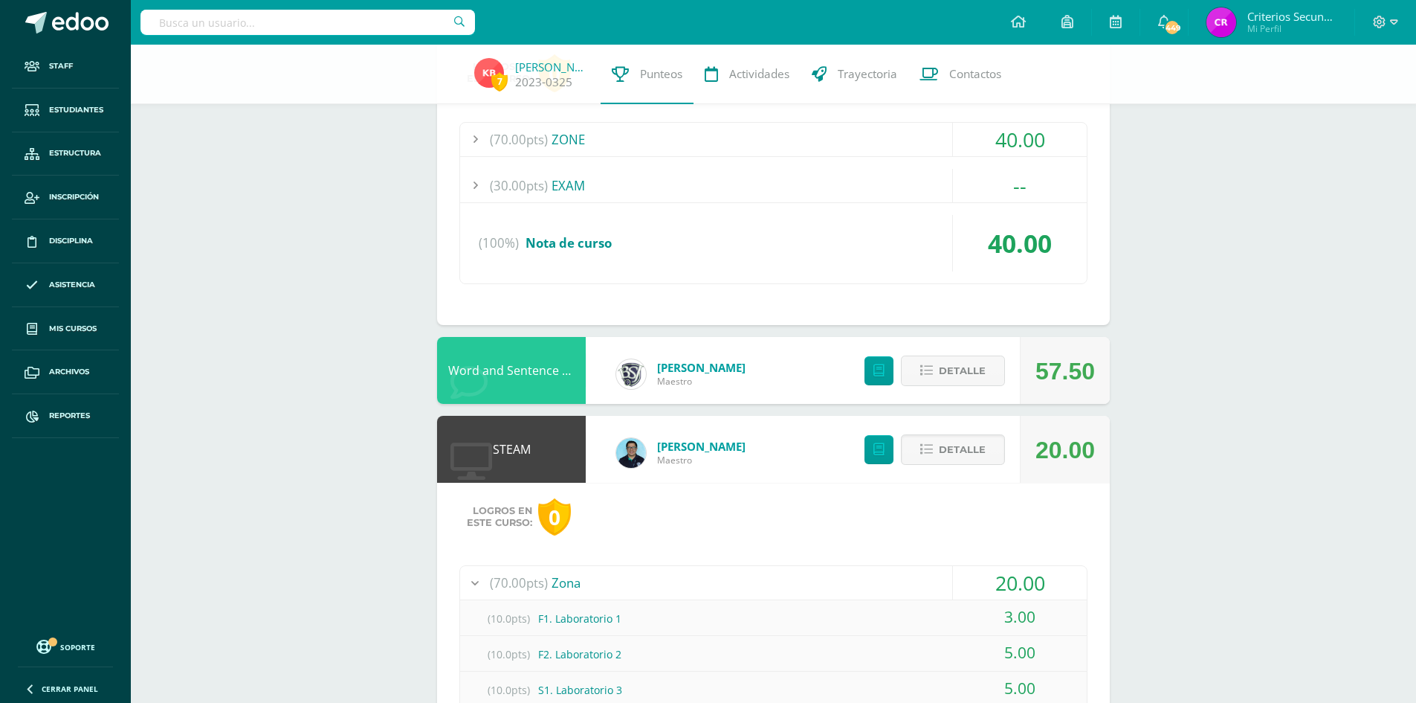
scroll to position [2528, 0]
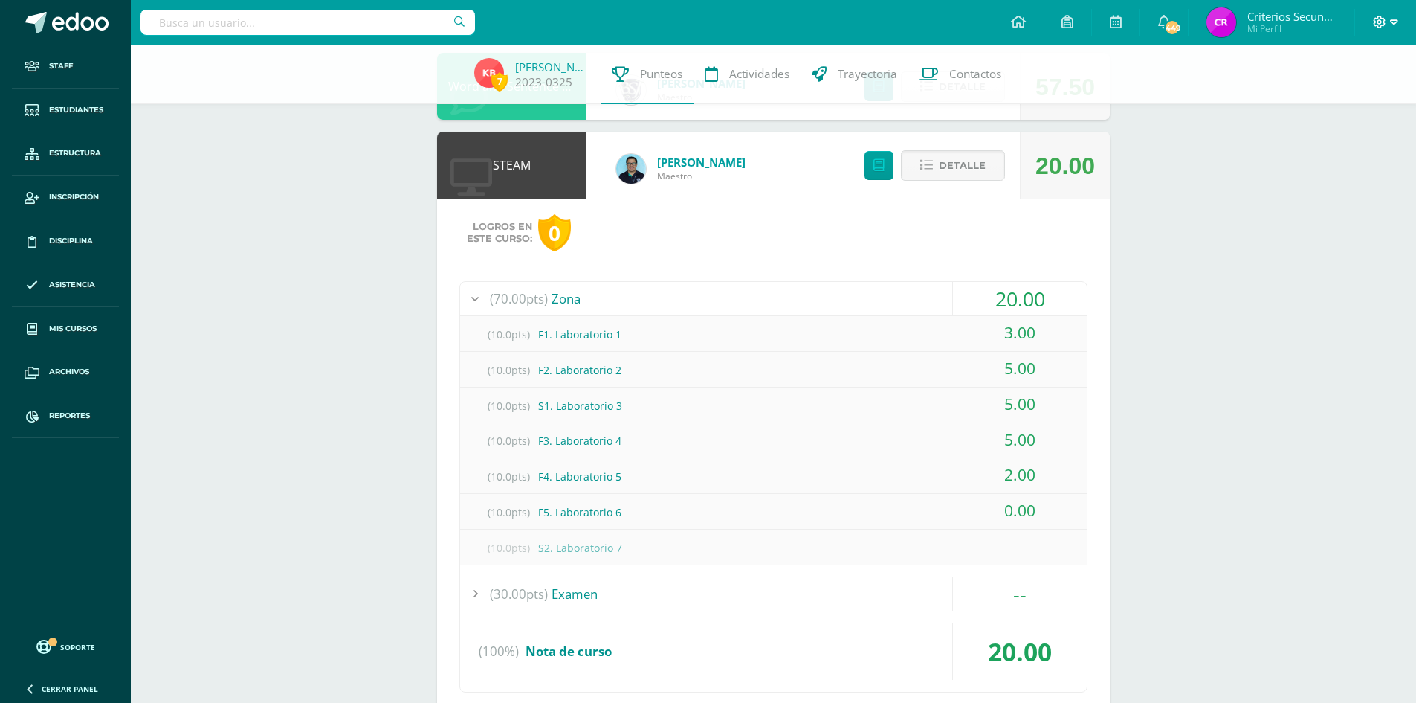
click at [1393, 22] on icon at bounding box center [1394, 22] width 8 height 13
click at [1300, 120] on span "Cerrar sesión" at bounding box center [1290, 123] width 67 height 14
